Goal: Information Seeking & Learning: Learn about a topic

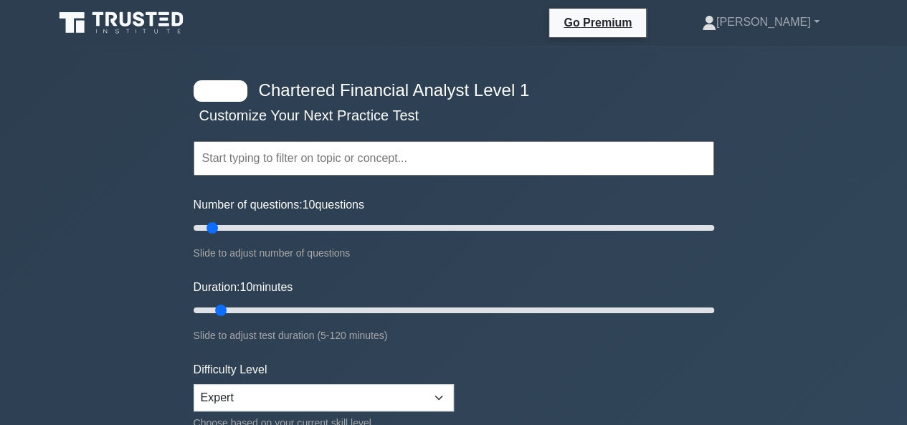
click at [300, 164] on input "text" at bounding box center [454, 158] width 520 height 34
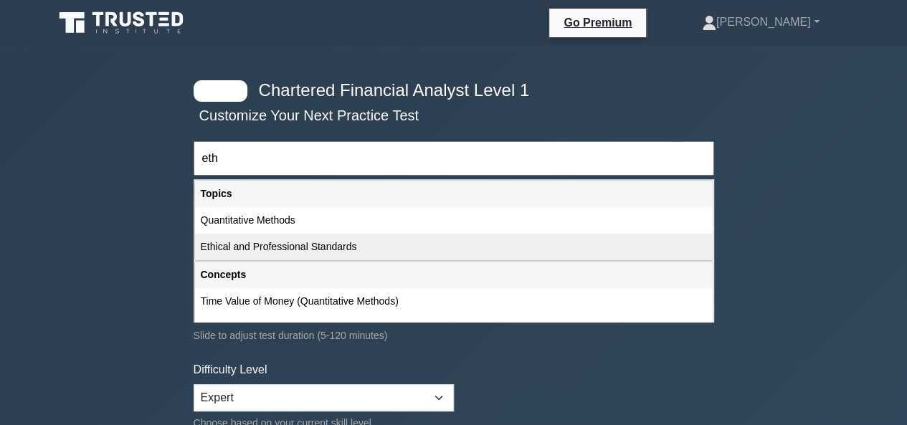
click at [328, 234] on div "Ethical and Professional Standards" at bounding box center [453, 247] width 517 height 27
type input "Ethical and Professional Standards"
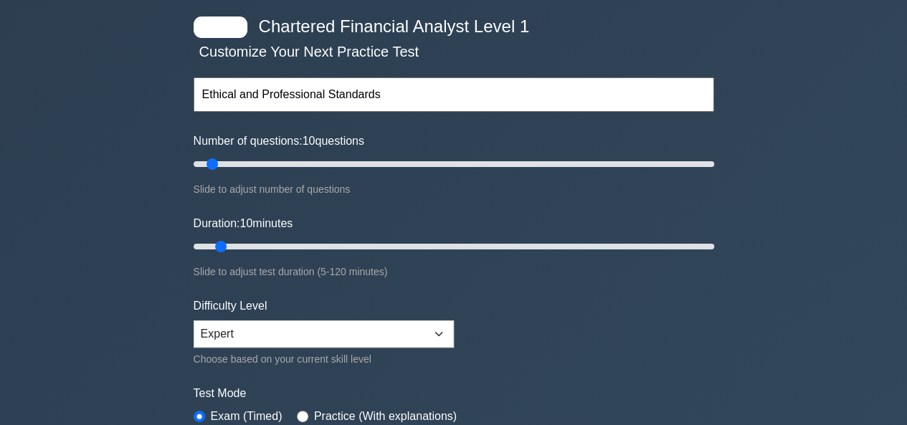
scroll to position [143, 0]
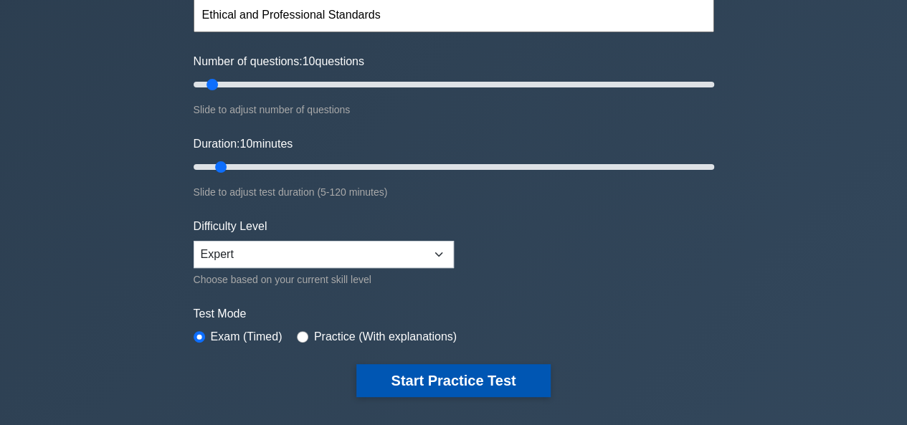
click at [393, 372] on button "Start Practice Test" at bounding box center [453, 380] width 194 height 33
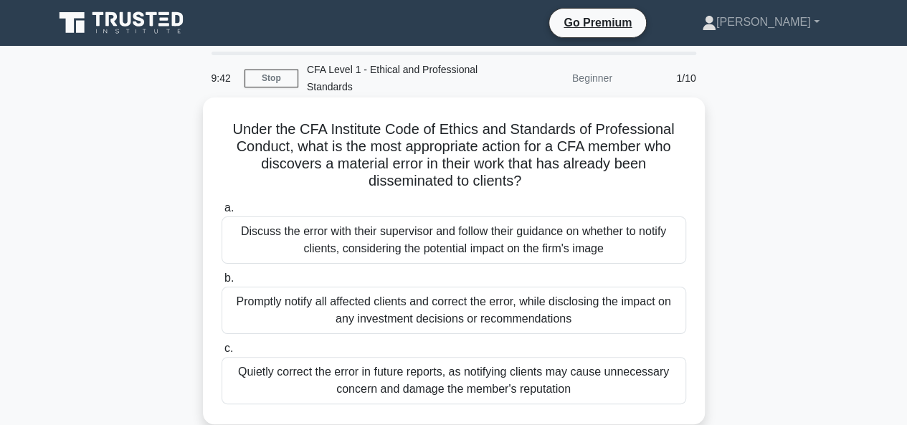
click at [482, 246] on div "Discuss the error with their supervisor and follow their guidance on whether to…" at bounding box center [453, 239] width 464 height 47
click at [221, 213] on input "a. Discuss the error with their supervisor and follow their guidance on whether…" at bounding box center [221, 208] width 0 height 9
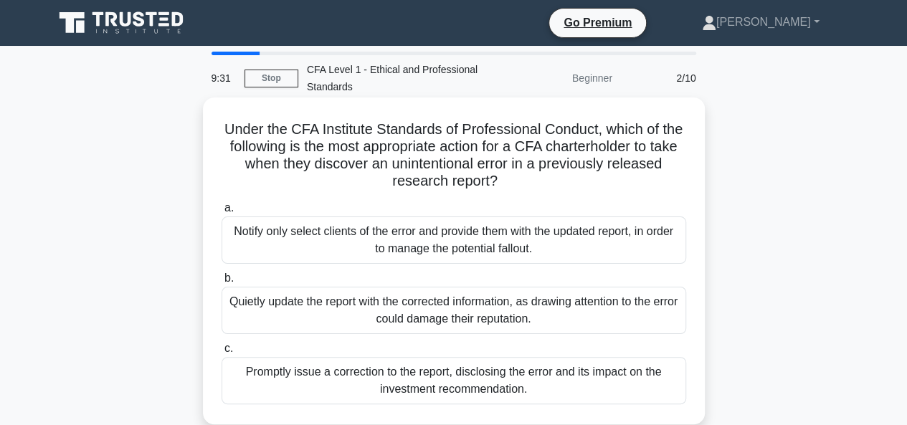
click at [648, 379] on div "Promptly issue a correction to the report, disclosing the error and its impact …" at bounding box center [453, 380] width 464 height 47
click at [221, 353] on input "c. Promptly issue a correction to the report, disclosing the error and its impa…" at bounding box center [221, 348] width 0 height 9
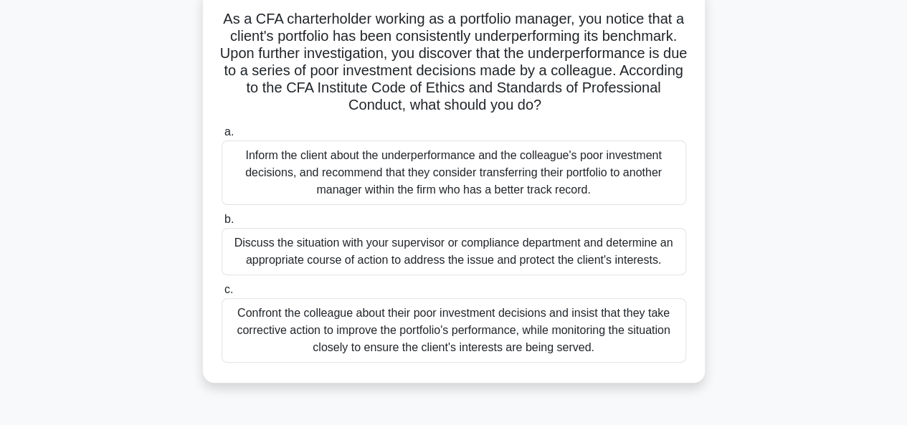
scroll to position [143, 0]
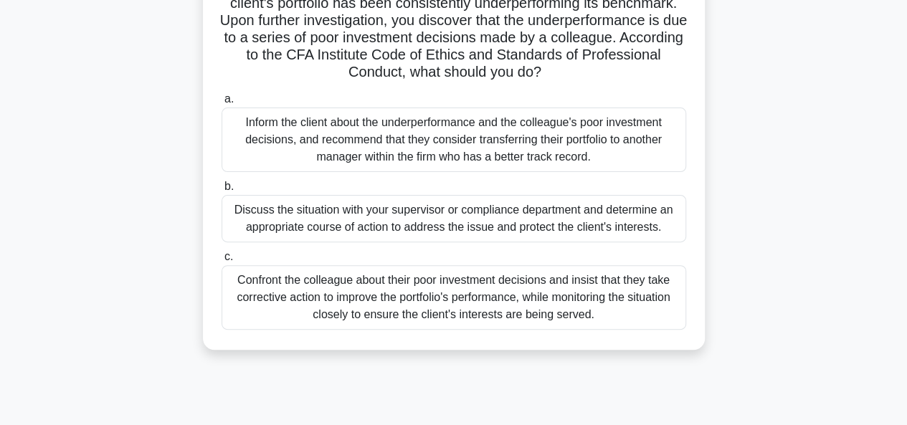
click at [307, 300] on div "Confront the colleague about their poor investment decisions and insist that th…" at bounding box center [453, 297] width 464 height 65
click at [221, 262] on input "c. Confront the colleague about their poor investment decisions and insist that…" at bounding box center [221, 256] width 0 height 9
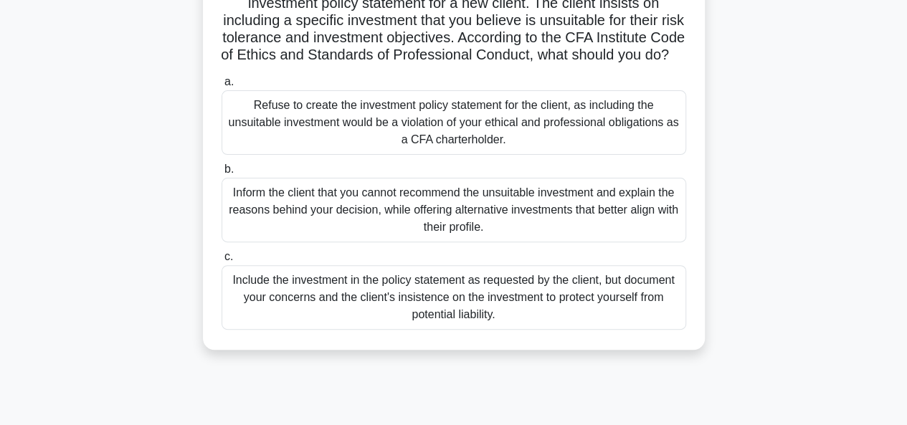
click at [492, 321] on div "Include the investment in the policy statement as requested by the client, but …" at bounding box center [453, 297] width 464 height 65
click at [221, 262] on input "c. Include the investment in the policy statement as requested by the client, b…" at bounding box center [221, 256] width 0 height 9
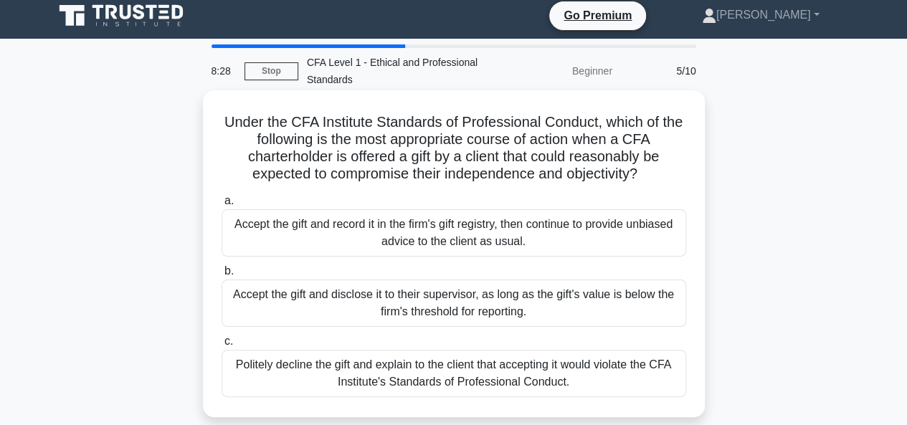
scroll to position [0, 0]
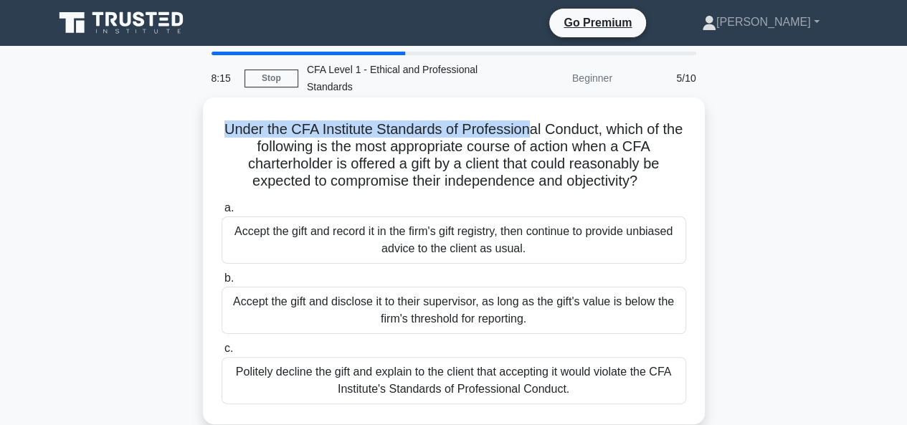
drag, startPoint x: 212, startPoint y: 131, endPoint x: 530, endPoint y: 110, distance: 319.0
click at [530, 110] on div "Under the CFA Institute Standards of Professional Conduct, which of the followi…" at bounding box center [454, 260] width 490 height 315
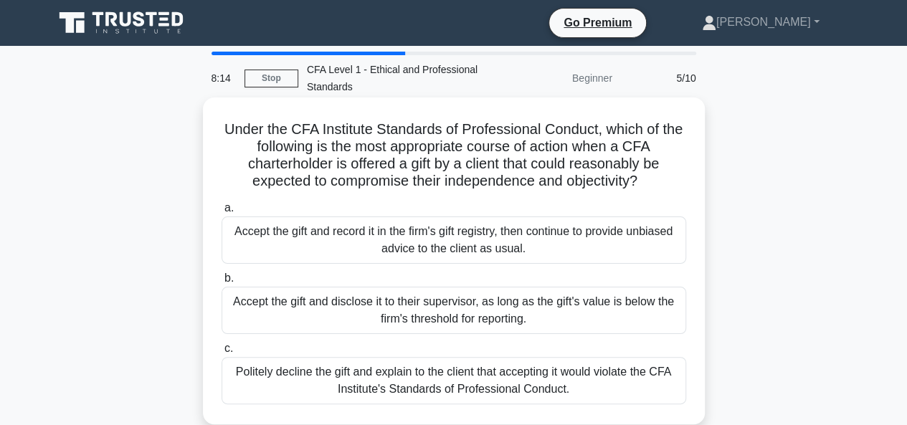
click at [689, 145] on div "Under the CFA Institute Standards of Professional Conduct, which of the followi…" at bounding box center [454, 260] width 490 height 315
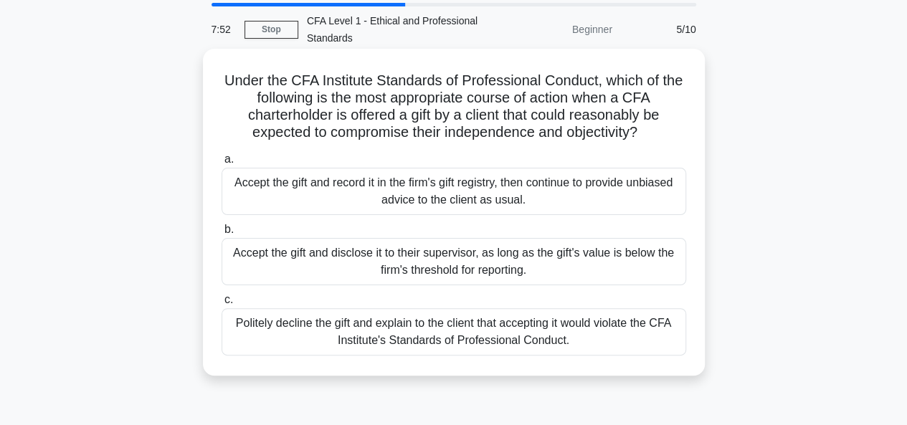
scroll to position [72, 0]
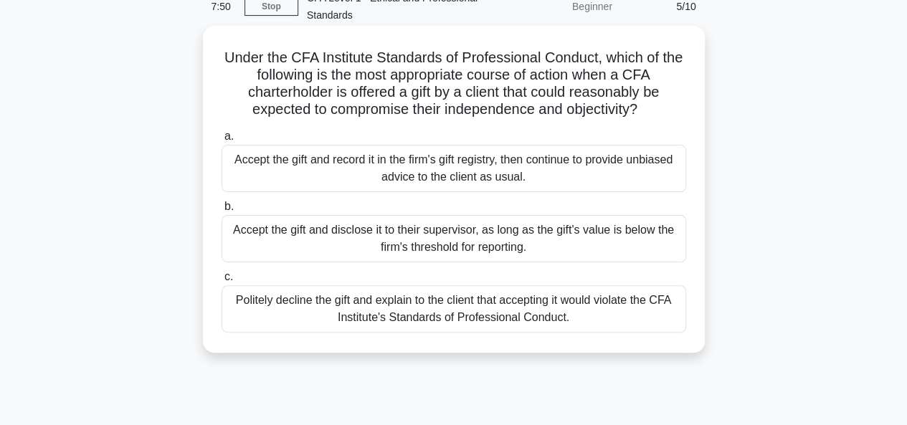
click at [339, 291] on div "Politely decline the gift and explain to the client that accepting it would vio…" at bounding box center [453, 308] width 464 height 47
click at [221, 282] on input "c. Politely decline the gift and explain to the client that accepting it would …" at bounding box center [221, 276] width 0 height 9
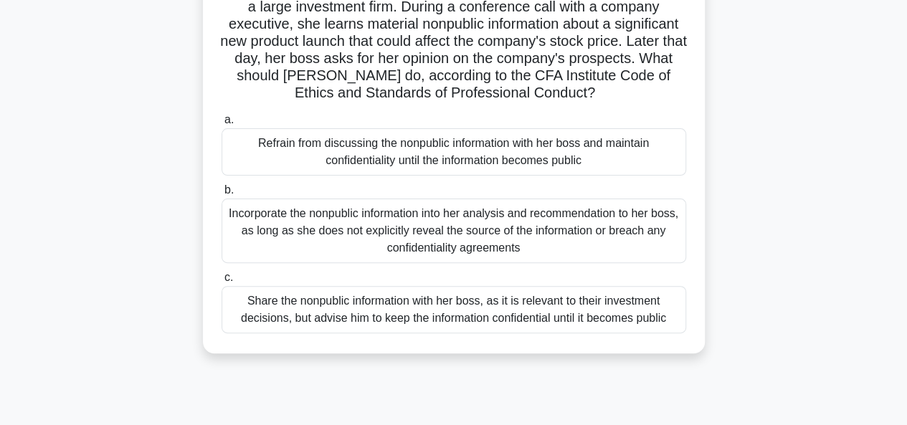
scroll to position [143, 0]
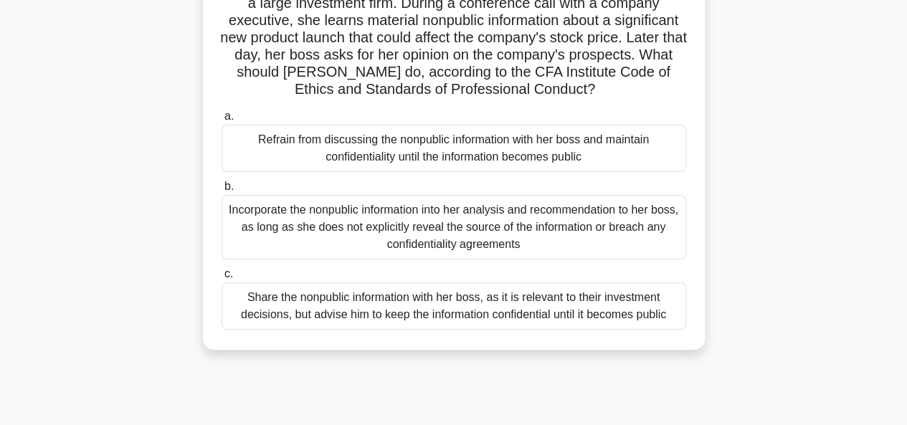
click at [351, 151] on div "Refrain from discussing the nonpublic information with her boss and maintain co…" at bounding box center [453, 148] width 464 height 47
click at [221, 121] on input "a. Refrain from discussing the nonpublic information with her boss and maintain…" at bounding box center [221, 116] width 0 height 9
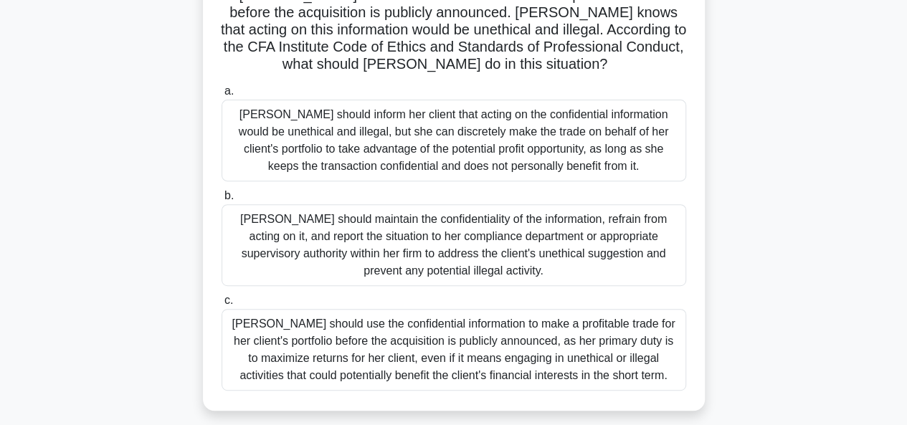
scroll to position [287, 0]
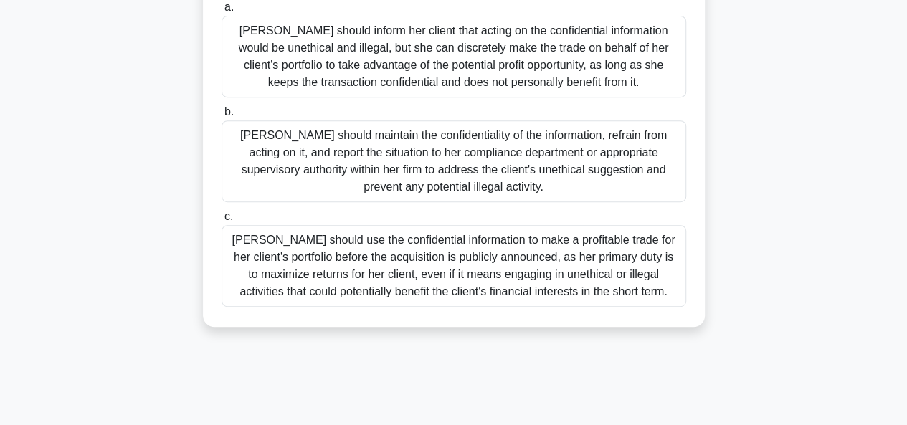
click at [330, 176] on div "Julia should maintain the confidentiality of the information, refrain from acti…" at bounding box center [453, 161] width 464 height 82
click at [221, 117] on input "b. Julia should maintain the confidentiality of the information, refrain from a…" at bounding box center [221, 112] width 0 height 9
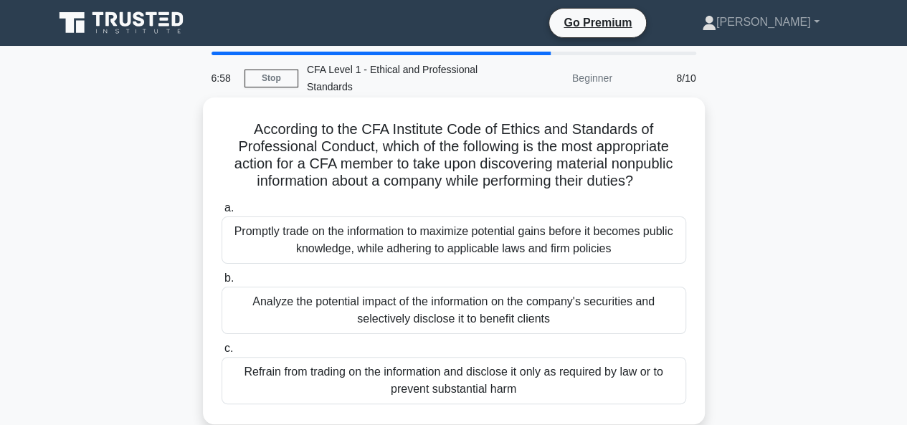
scroll to position [72, 0]
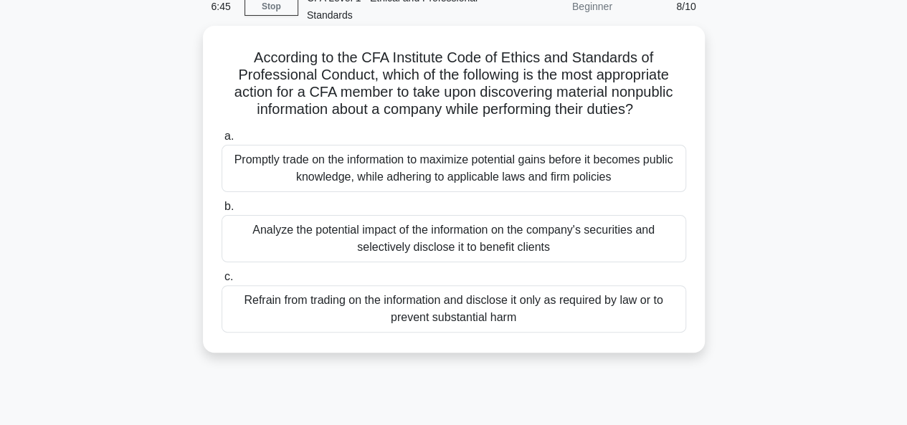
click at [335, 315] on div "Refrain from trading on the information and disclose it only as required by law…" at bounding box center [453, 308] width 464 height 47
click at [221, 282] on input "c. Refrain from trading on the information and disclose it only as required by …" at bounding box center [221, 276] width 0 height 9
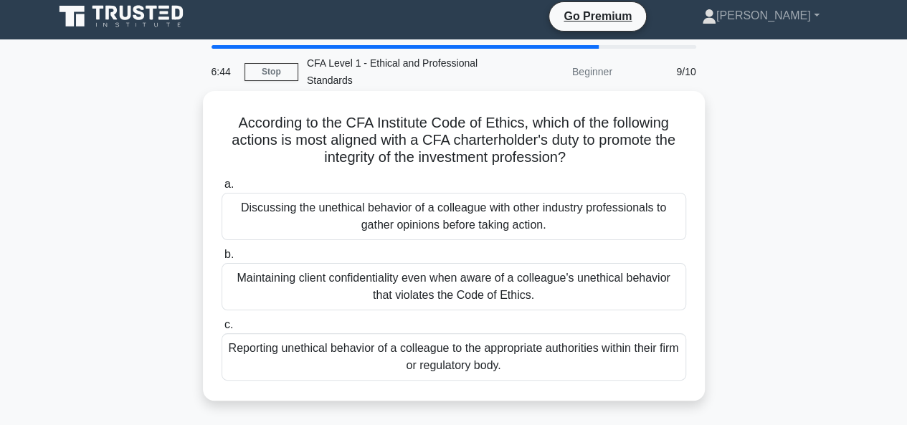
scroll to position [0, 0]
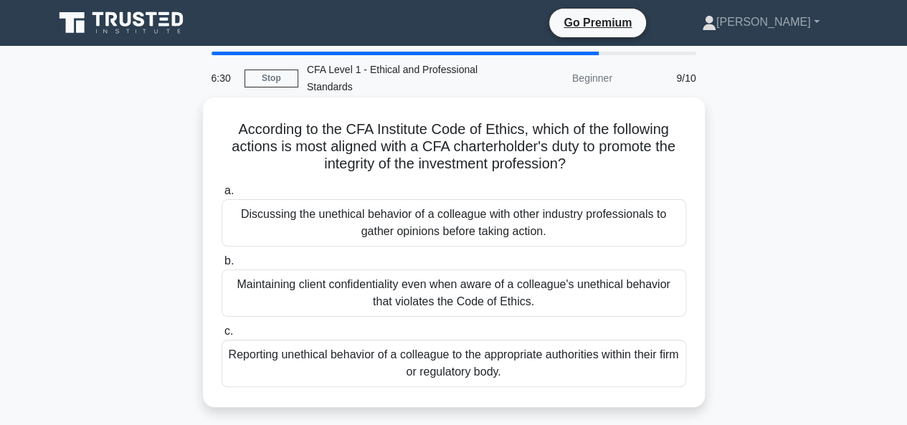
click at [371, 363] on div "Reporting unethical behavior of a colleague to the appropriate authorities with…" at bounding box center [453, 363] width 464 height 47
click at [221, 336] on input "c. Reporting unethical behavior of a colleague to the appropriate authorities w…" at bounding box center [221, 331] width 0 height 9
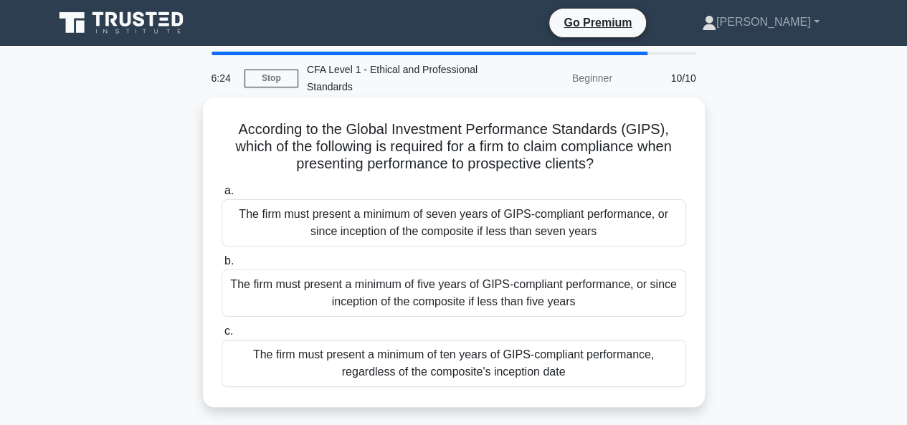
click at [485, 290] on div "The firm must present a minimum of five years of GIPS-compliant performance, or…" at bounding box center [453, 292] width 464 height 47
click at [221, 266] on input "b. The firm must present a minimum of five years of GIPS-compliant performance,…" at bounding box center [221, 261] width 0 height 9
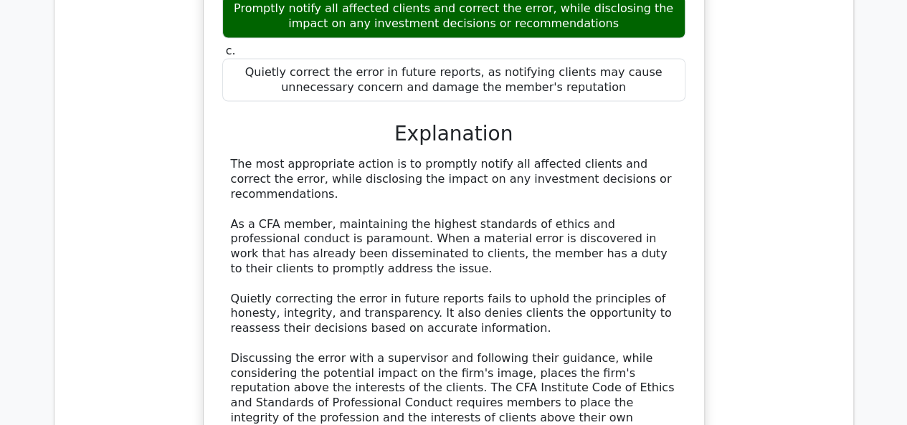
scroll to position [1505, 0]
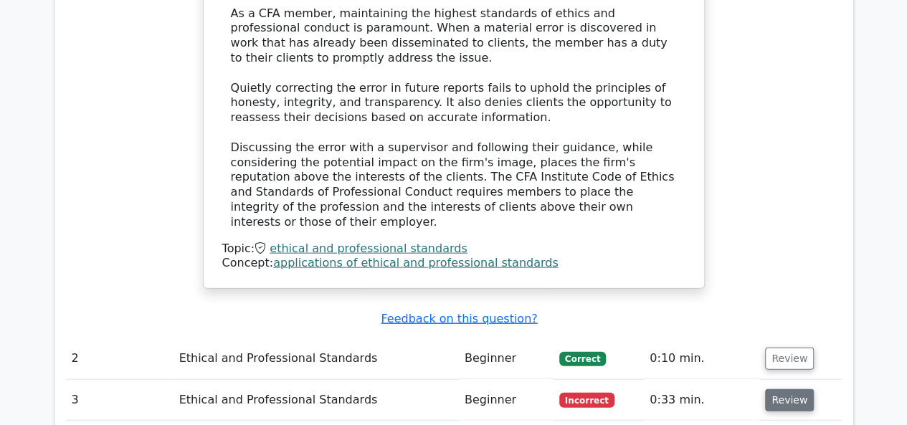
click at [798, 389] on button "Review" at bounding box center [789, 400] width 49 height 22
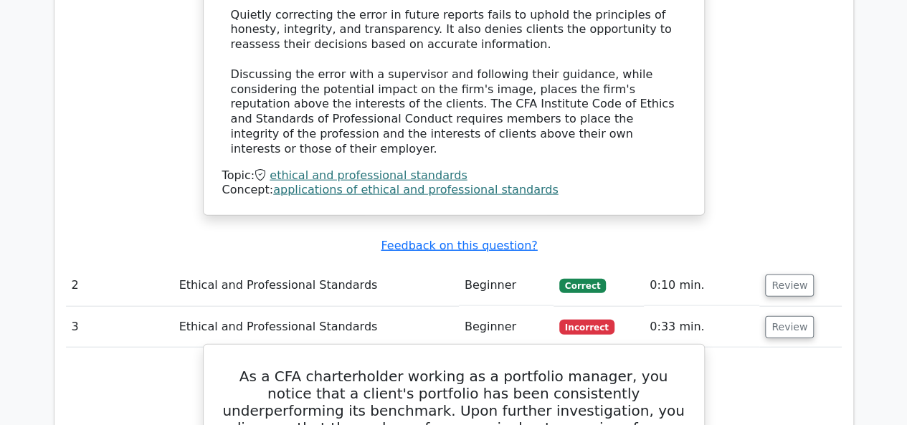
scroll to position [1720, 0]
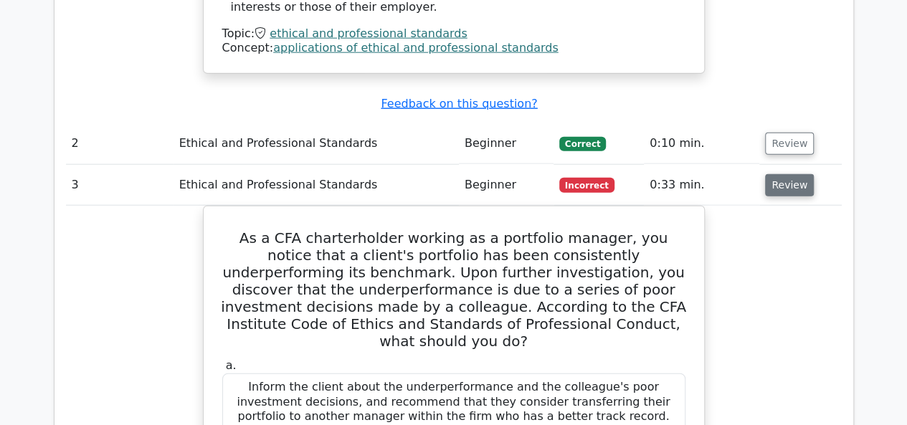
click at [790, 174] on button "Review" at bounding box center [789, 185] width 49 height 22
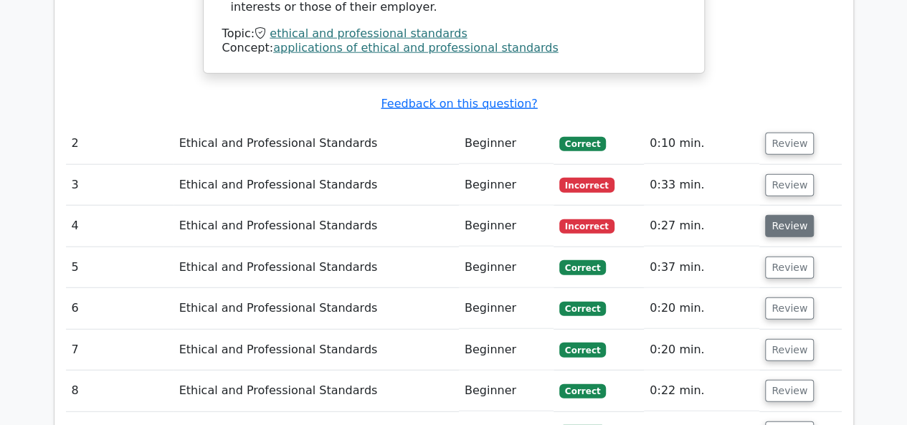
click at [782, 215] on button "Review" at bounding box center [789, 226] width 49 height 22
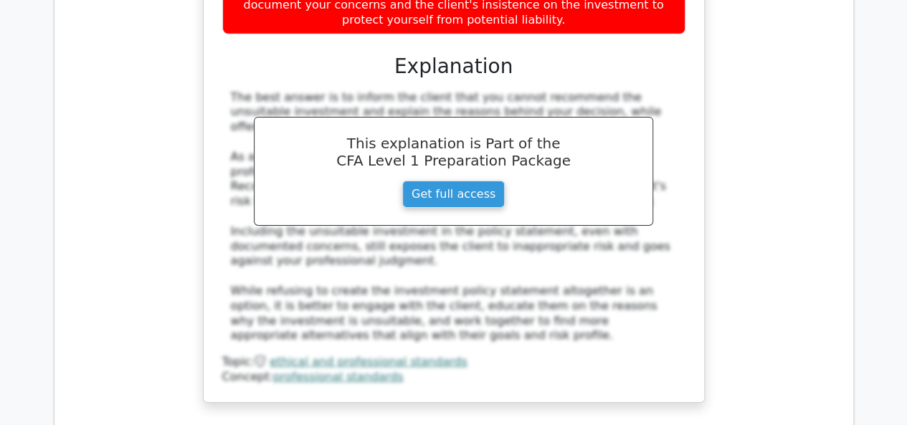
scroll to position [2294, 0]
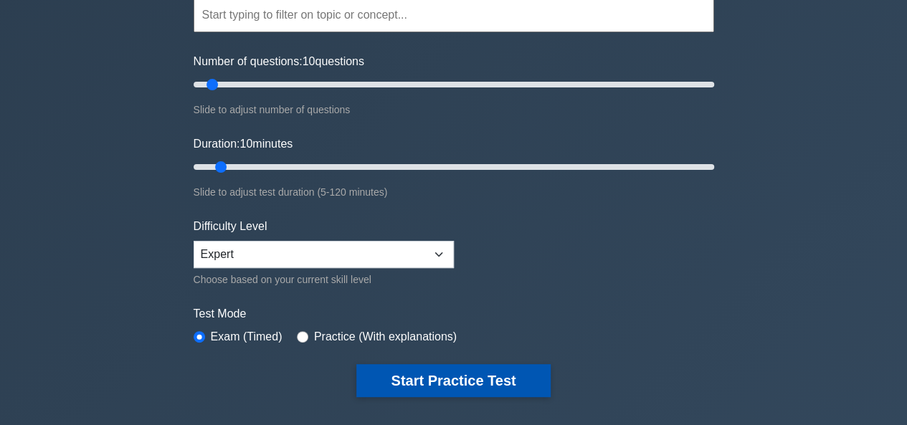
click at [479, 382] on button "Start Practice Test" at bounding box center [453, 380] width 194 height 33
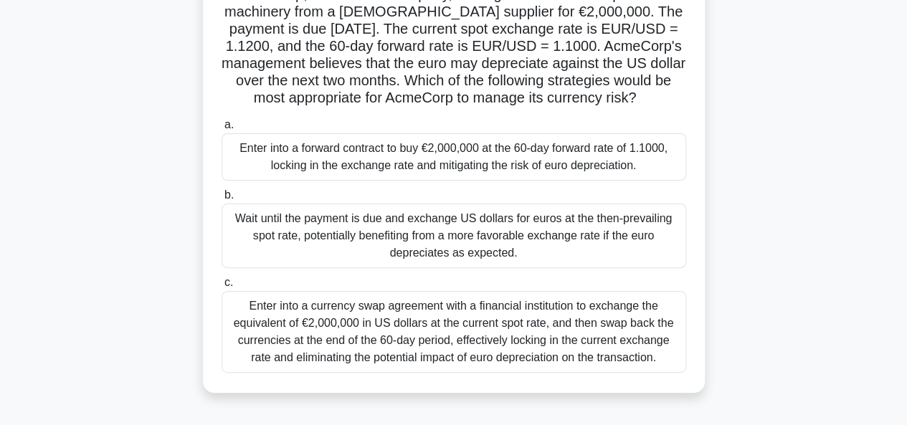
scroll to position [215, 0]
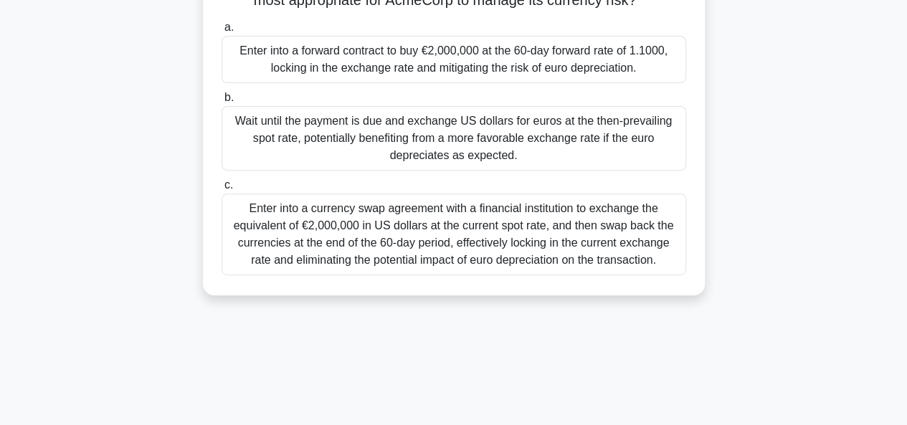
click at [519, 56] on div "Enter into a forward contract to buy €2,000,000 at the 60-day forward rate of 1…" at bounding box center [453, 59] width 464 height 47
click at [221, 32] on input "a. Enter into a forward contract to buy €2,000,000 at the 60-day forward rate o…" at bounding box center [221, 27] width 0 height 9
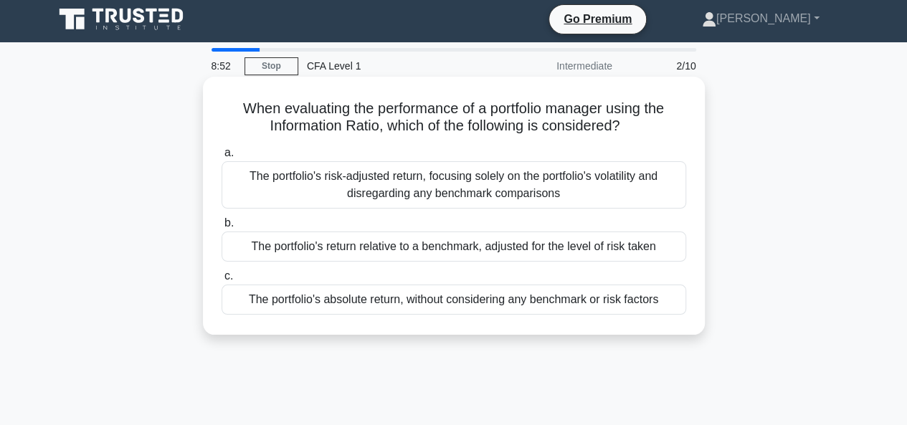
scroll to position [0, 0]
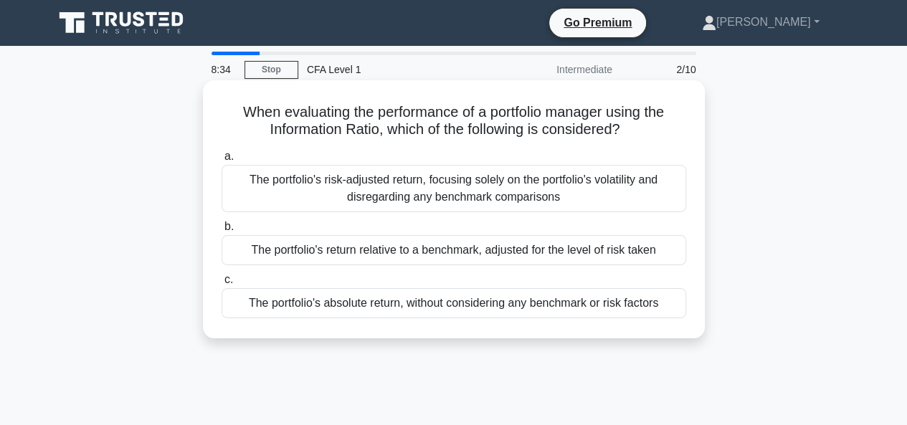
click at [530, 252] on div "The portfolio's return relative to a benchmark, adjusted for the level of risk …" at bounding box center [453, 250] width 464 height 30
click at [221, 232] on input "b. The portfolio's return relative to a benchmark, adjusted for the level of ri…" at bounding box center [221, 226] width 0 height 9
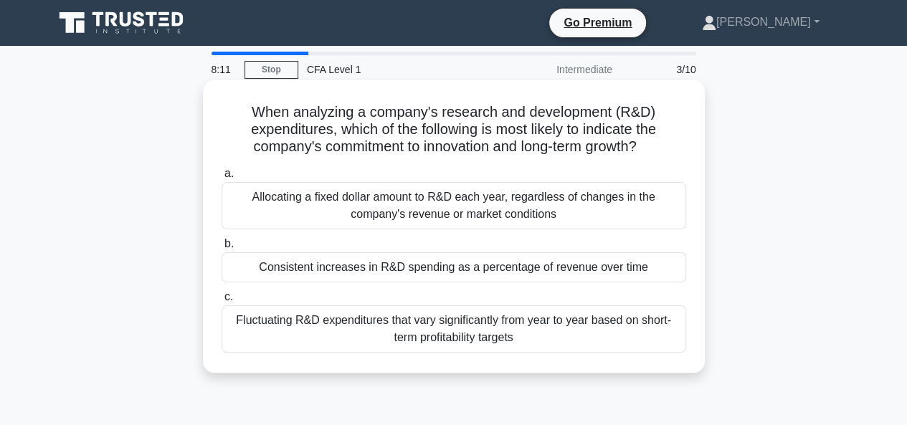
click at [456, 203] on div "Allocating a fixed dollar amount to R&D each year, regardless of changes in the…" at bounding box center [453, 205] width 464 height 47
click at [221, 178] on input "a. Allocating a fixed dollar amount to R&D each year, regardless of changes in …" at bounding box center [221, 173] width 0 height 9
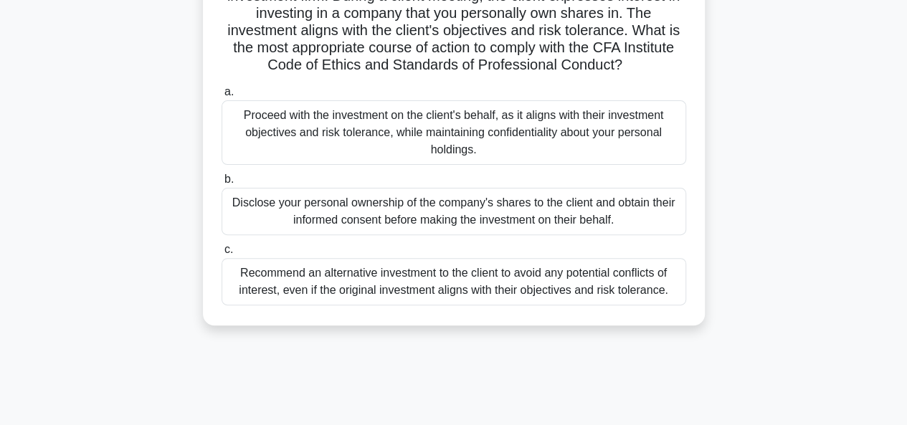
scroll to position [143, 0]
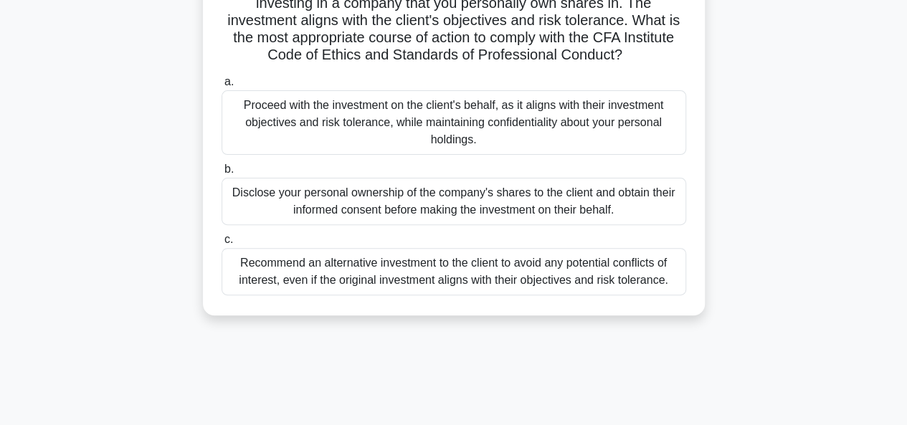
click at [432, 207] on div "Disclose your personal ownership of the company's shares to the client and obta…" at bounding box center [453, 201] width 464 height 47
click at [221, 174] on input "b. Disclose your personal ownership of the company's shares to the client and o…" at bounding box center [221, 169] width 0 height 9
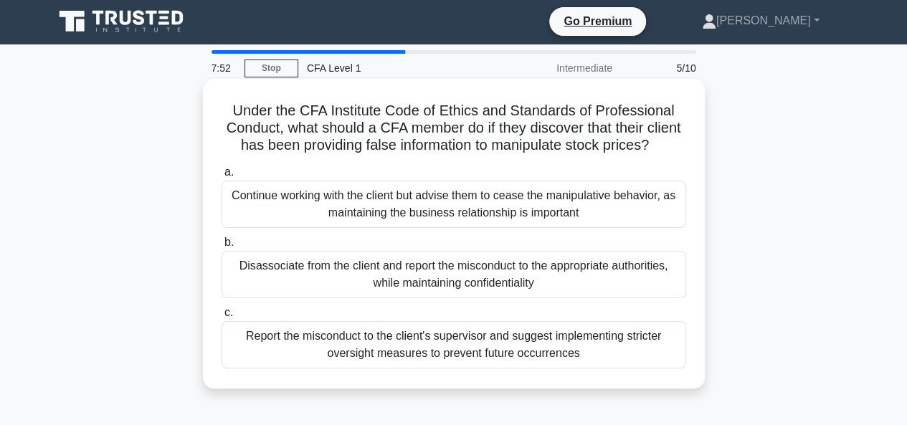
scroll to position [0, 0]
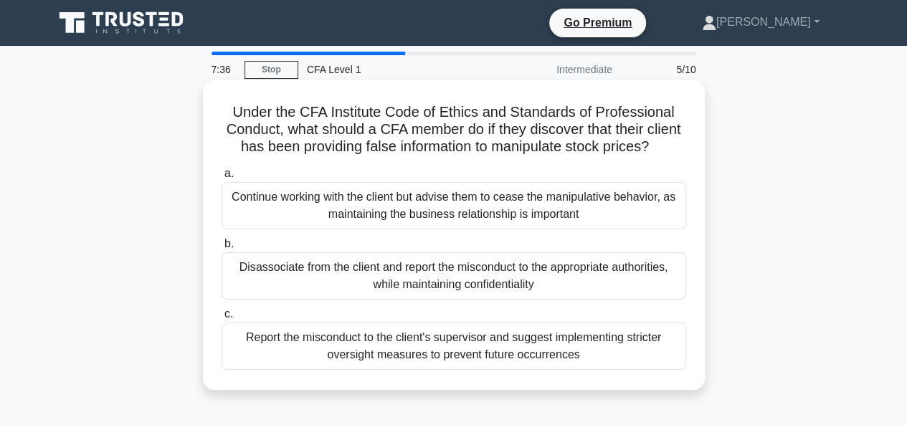
click at [429, 300] on div "Disassociate from the client and report the misconduct to the appropriate autho…" at bounding box center [453, 275] width 464 height 47
click at [221, 249] on input "b. Disassociate from the client and report the misconduct to the appropriate au…" at bounding box center [221, 243] width 0 height 9
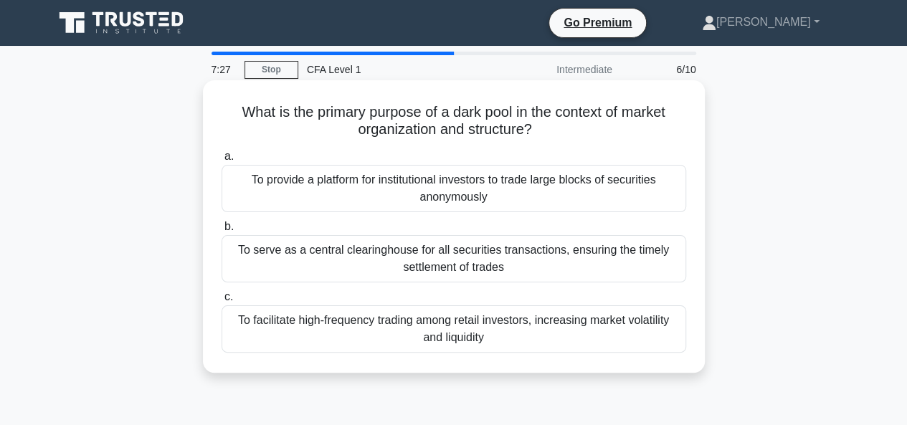
click at [490, 183] on div "To provide a platform for institutional investors to trade large blocks of secu…" at bounding box center [453, 188] width 464 height 47
click at [221, 161] on input "a. To provide a platform for institutional investors to trade large blocks of s…" at bounding box center [221, 156] width 0 height 9
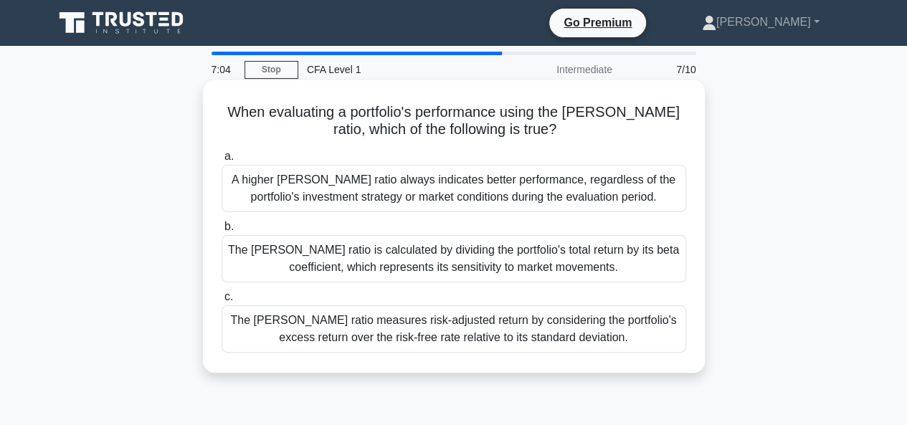
click at [529, 338] on div "The Sharpe ratio measures risk-adjusted return by considering the portfolio's e…" at bounding box center [453, 328] width 464 height 47
click at [221, 302] on input "c. The Sharpe ratio measures risk-adjusted return by considering the portfolio'…" at bounding box center [221, 296] width 0 height 9
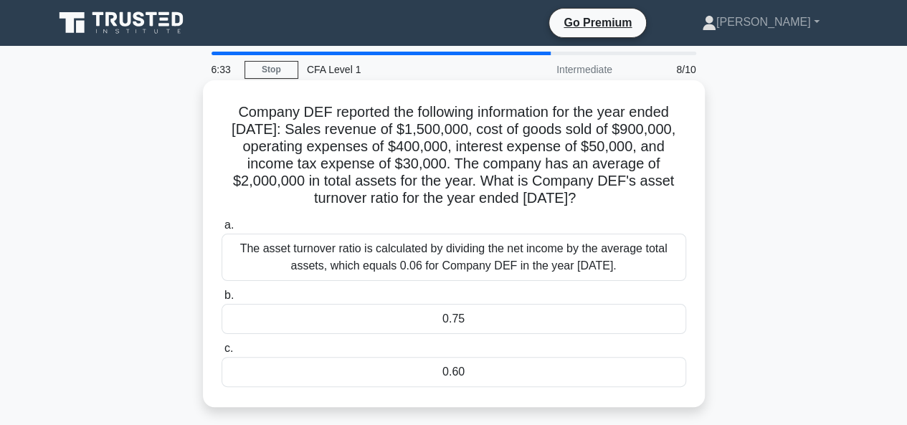
click at [639, 318] on div "0.75" at bounding box center [453, 319] width 464 height 30
click at [221, 300] on input "b. 0.75" at bounding box center [221, 295] width 0 height 9
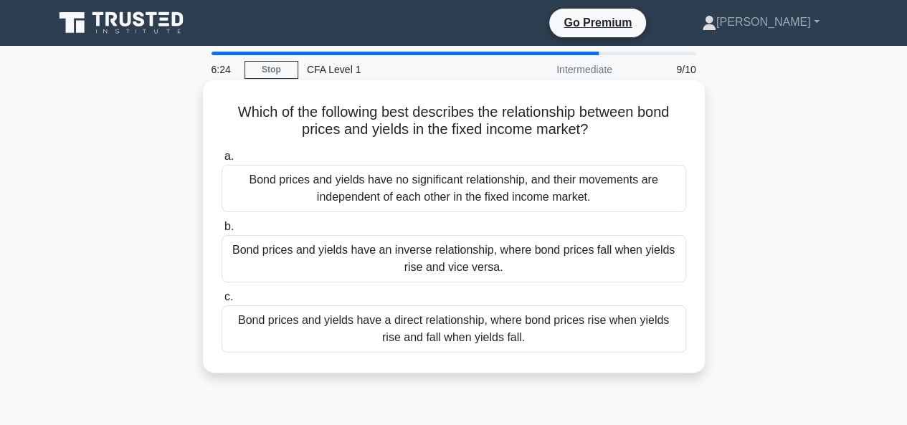
click at [469, 262] on div "Bond prices and yields have an inverse relationship, where bond prices fall whe…" at bounding box center [453, 258] width 464 height 47
click at [221, 232] on input "b. Bond prices and yields have an inverse relationship, where bond prices fall …" at bounding box center [221, 226] width 0 height 9
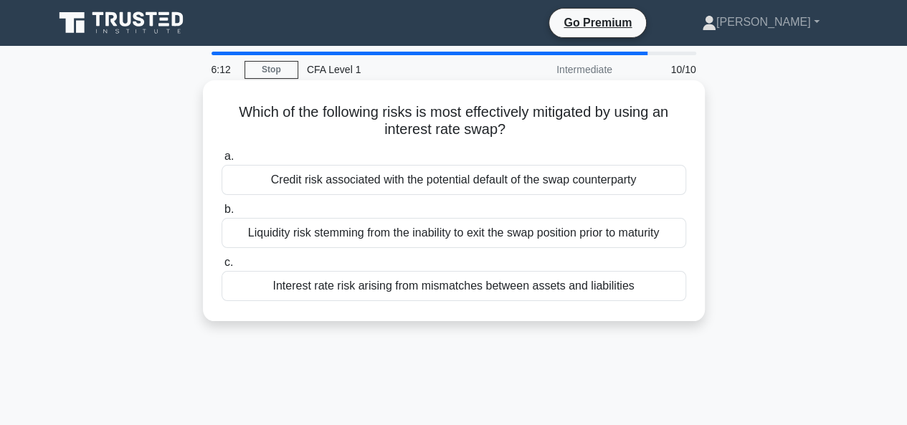
click at [423, 285] on div "Interest rate risk arising from mismatches between assets and liabilities" at bounding box center [453, 286] width 464 height 30
click at [221, 267] on input "c. Interest rate risk arising from mismatches between assets and liabilities" at bounding box center [221, 262] width 0 height 9
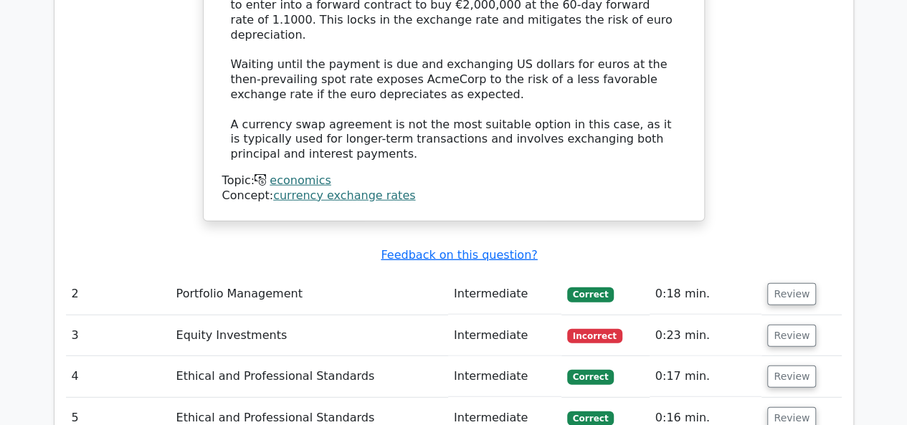
scroll to position [1720, 0]
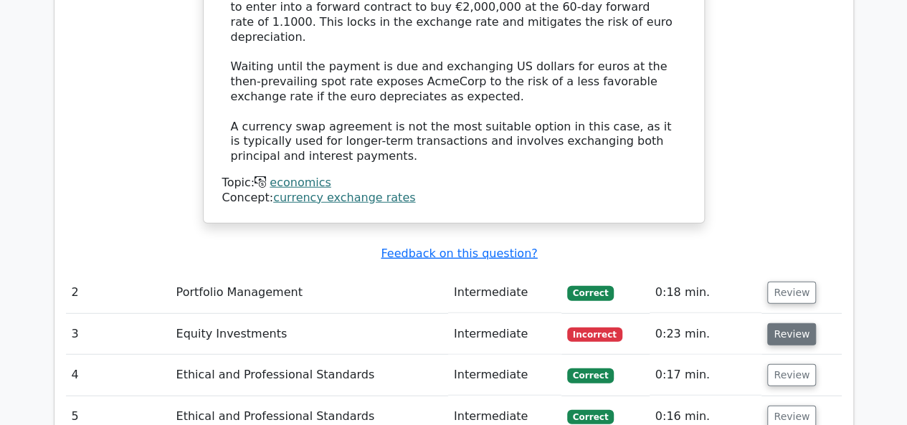
click at [773, 323] on button "Review" at bounding box center [791, 334] width 49 height 22
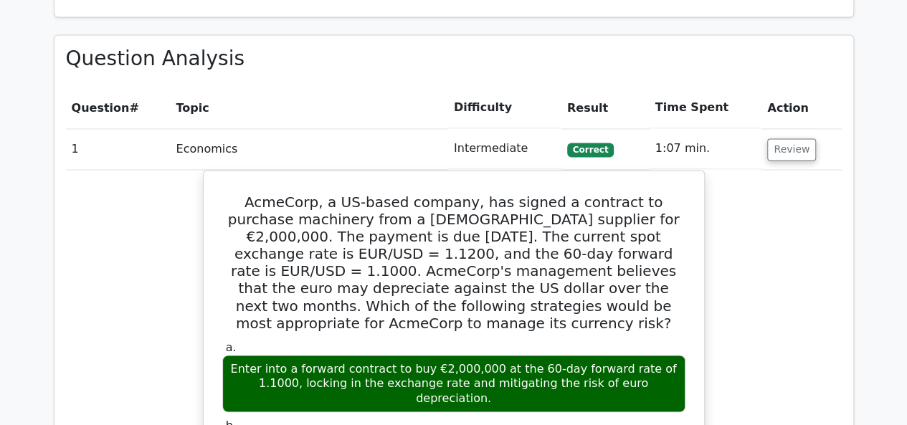
scroll to position [1147, 0]
